Goal: Task Accomplishment & Management: Manage account settings

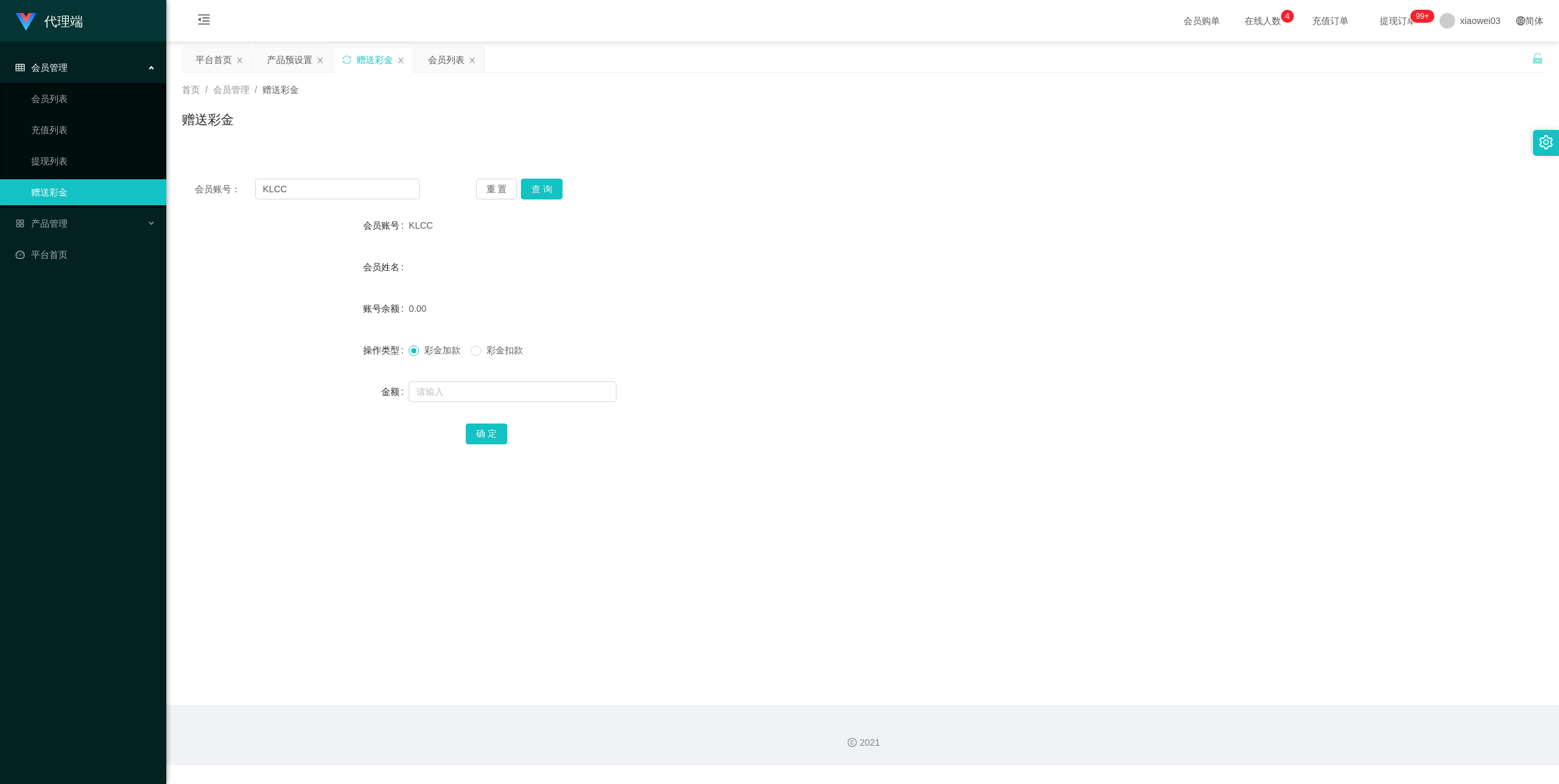
click at [0, 195] on section "代理端 会员管理 会员列表 充值列表 提现列表 赠送彩金 产品管理 开奖记录 注单管理 产品列表 即时注单 产品预设置 平台首页 保存配置 重置配置 整体风格…" at bounding box center [779, 382] width 1559 height 765
type input "988"
click at [546, 192] on button "查 询" at bounding box center [542, 189] width 41 height 21
click at [471, 394] on input "text" at bounding box center [512, 391] width 208 height 21
type input "200"
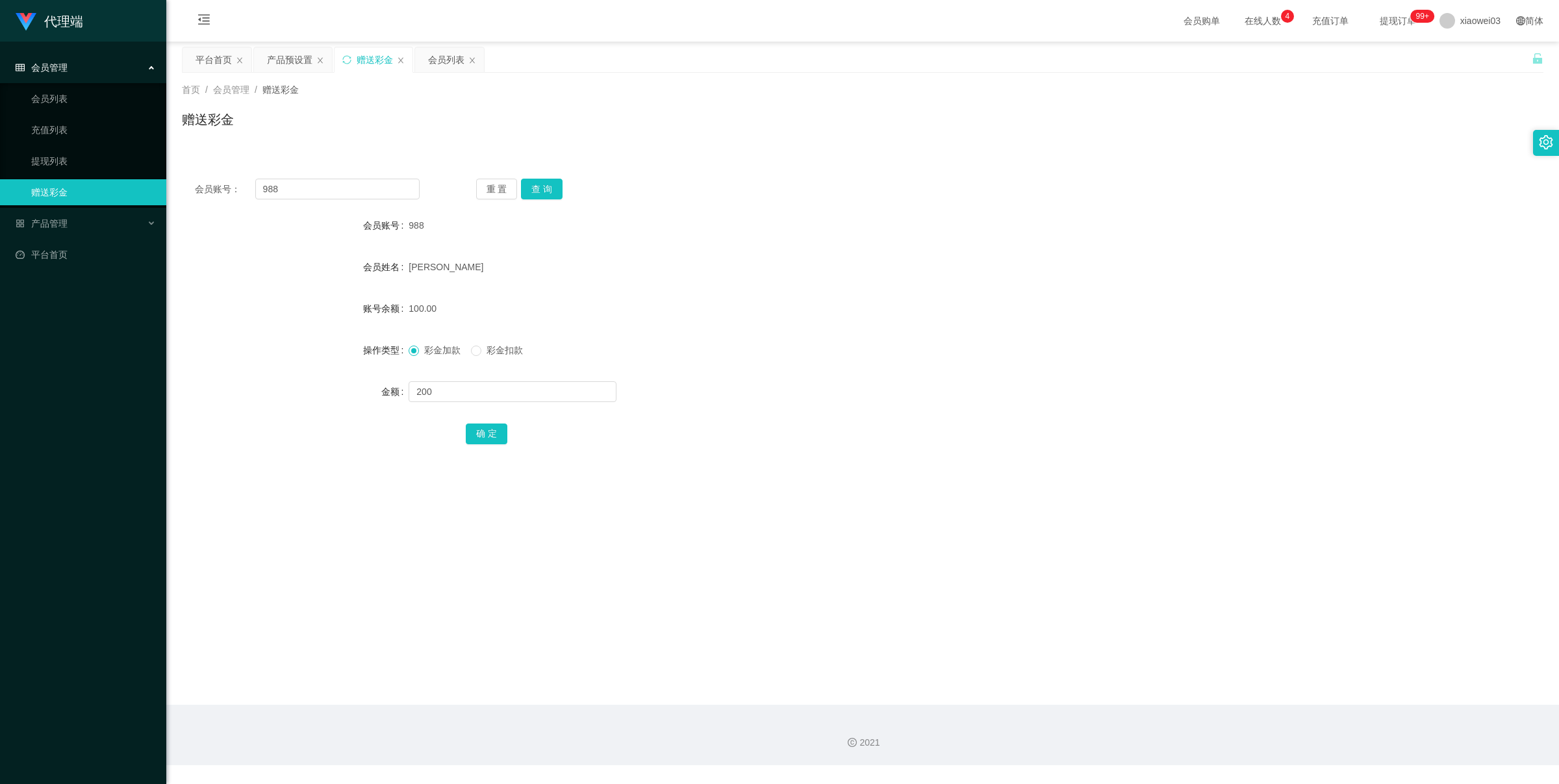
click at [508, 406] on form "会员账号 988 会员姓名 [PERSON_NAME] 账号余额 100.00 操作类型 彩金加款 彩金扣款 金额 200 确 定" at bounding box center [863, 329] width 1361 height 234
drag, startPoint x: 508, startPoint y: 392, endPoint x: 387, endPoint y: 383, distance: 121.3
click at [387, 383] on div "金额 200" at bounding box center [863, 391] width 1361 height 26
type input "200"
click at [478, 432] on button "确 定" at bounding box center [486, 433] width 41 height 21
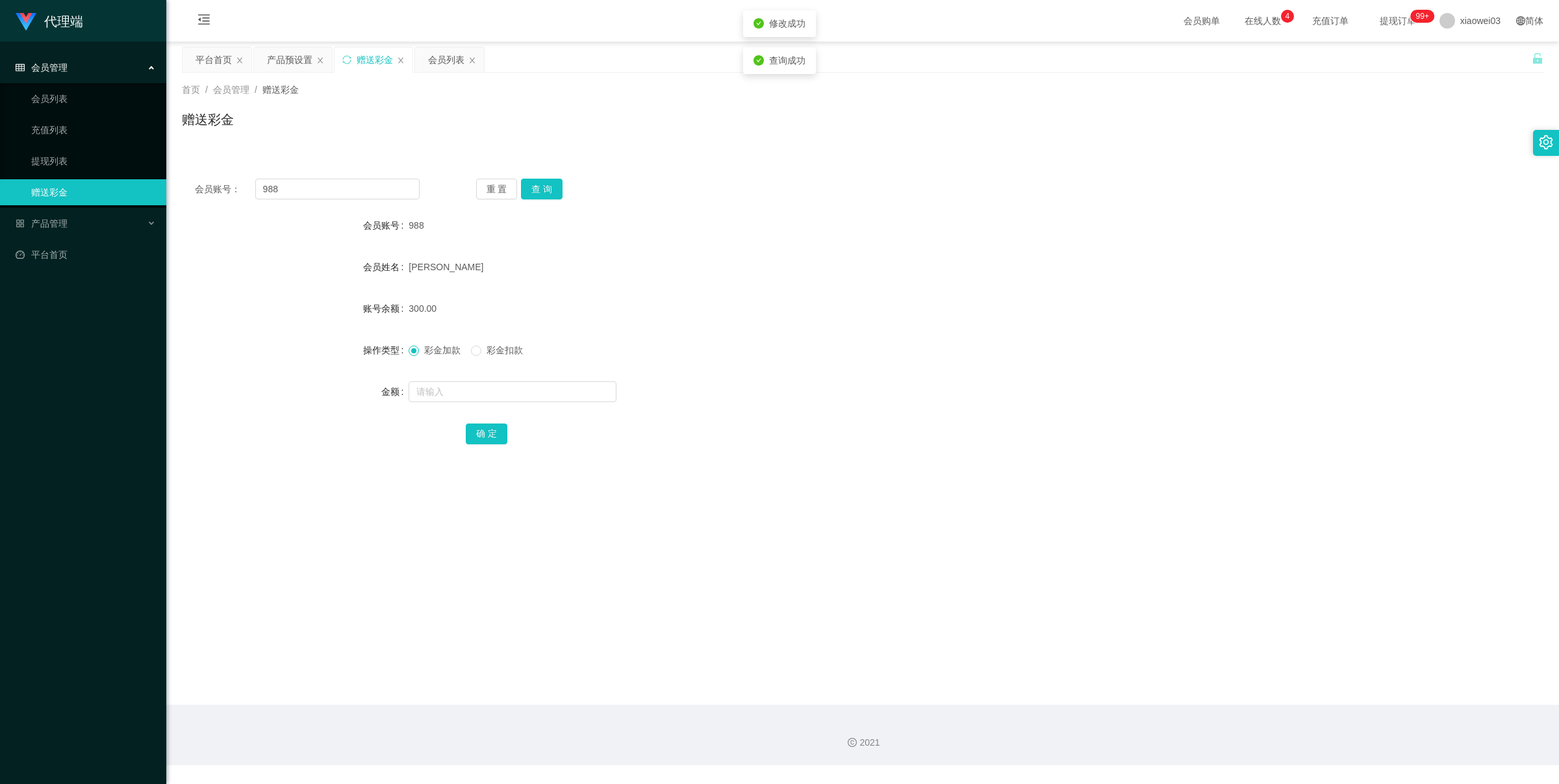
drag, startPoint x: 538, startPoint y: 465, endPoint x: 734, endPoint y: 465, distance: 196.0
click at [538, 465] on div "会员账号： 988 重 置 查 询 会员账号 988 会员姓名 [PERSON_NAME] 账号余额 300.00 操作类型 彩金加款 彩金扣款 金额 确 定" at bounding box center [863, 320] width 1361 height 309
click at [120, 155] on link "提现列表" at bounding box center [93, 160] width 125 height 26
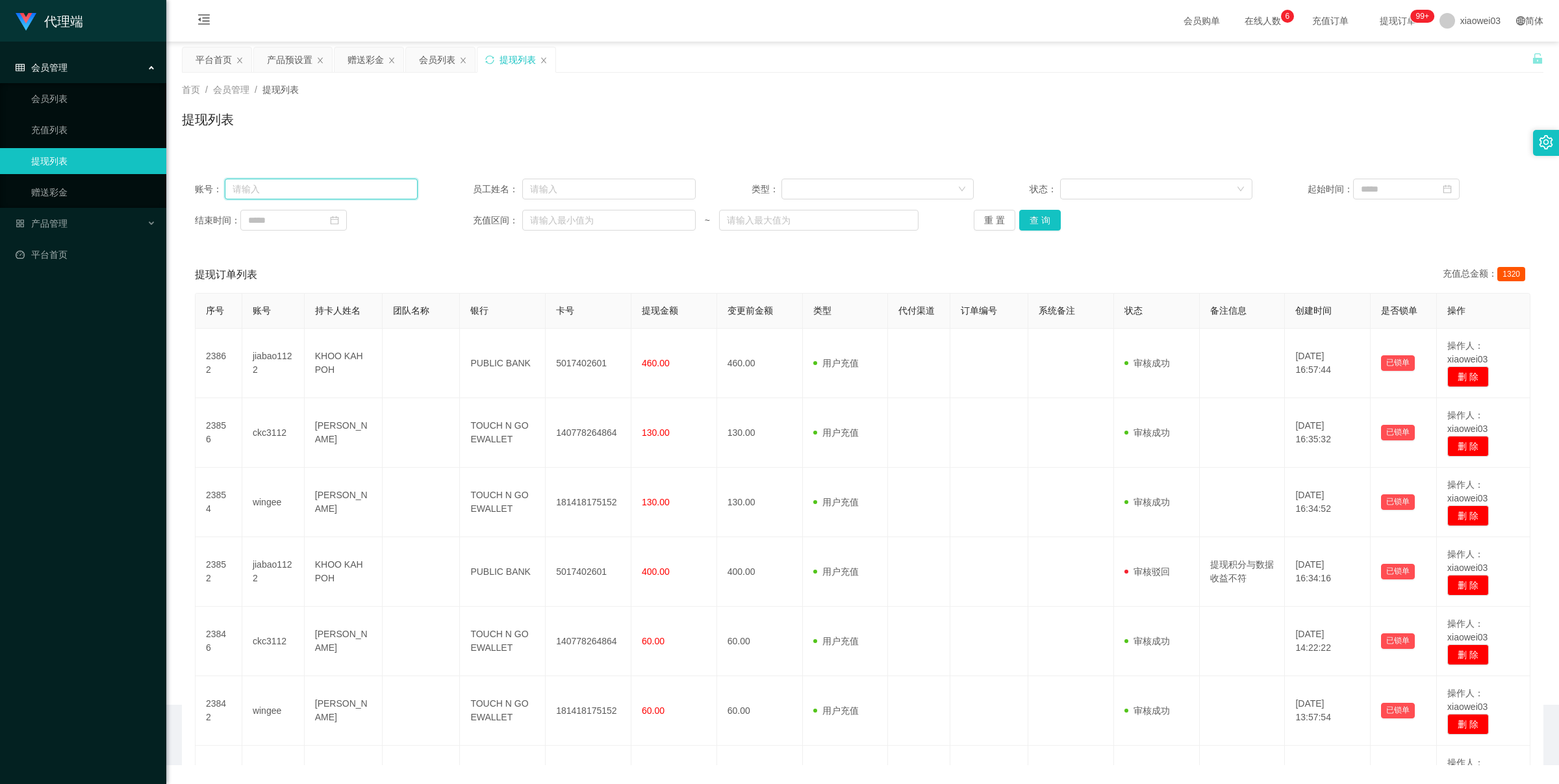
click at [315, 183] on input "text" at bounding box center [321, 189] width 192 height 21
type input "988"
click at [1023, 221] on button "查 询" at bounding box center [1040, 220] width 41 height 21
